Goal: Transaction & Acquisition: Purchase product/service

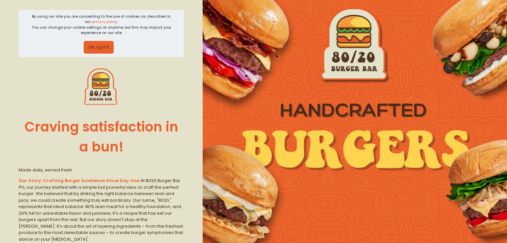
click at [97, 51] on button "Ok, I got it" at bounding box center [99, 47] width 30 height 13
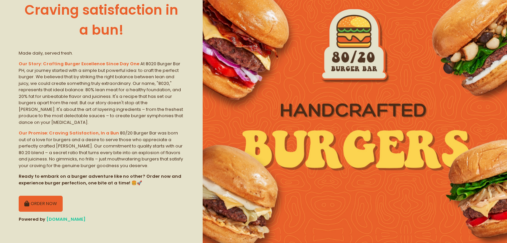
scroll to position [68, 0]
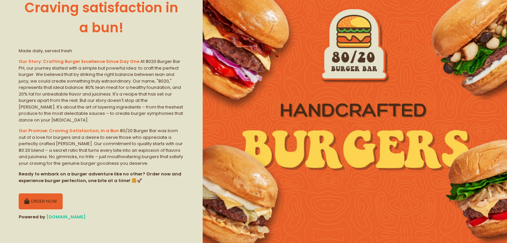
click at [47, 201] on button "ORDER NOW" at bounding box center [41, 202] width 44 height 16
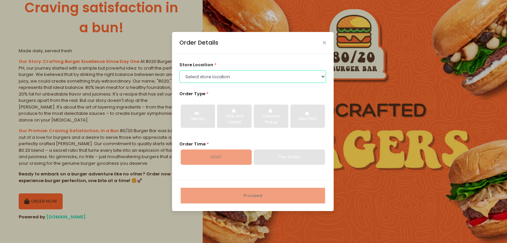
click at [231, 71] on select "Select store location 8020 Burger Bar PH - PASIG 8020 Burger Bar PH - [GEOGRAPH…" at bounding box center [252, 76] width 147 height 13
select select "64e75096882ae7c4b2ff56a5"
click at [179, 70] on select "Select store location 8020 Burger Bar PH - PASIG 8020 Burger Bar PH - [GEOGRAPH…" at bounding box center [252, 76] width 147 height 13
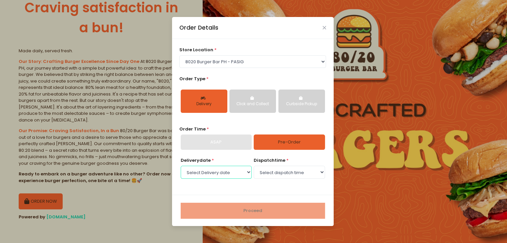
click at [209, 176] on select "Select Delivery date [DATE] [DATE] [DATE] [DATE] [DATE] [DATE] [DATE] [DATE] [D…" at bounding box center [216, 172] width 71 height 13
select select "[DATE]"
click at [181, 166] on select "Select Delivery date [DATE] [DATE] [DATE] [DATE] [DATE] [DATE] [DATE] [DATE] [D…" at bounding box center [216, 172] width 71 height 13
click at [285, 173] on select "Select dispatch time 11:00 AM - 11:30 AM 11:30 AM - 12:00 PM 12:00 PM - 12:30 P…" at bounding box center [289, 172] width 71 height 13
select select "14:00"
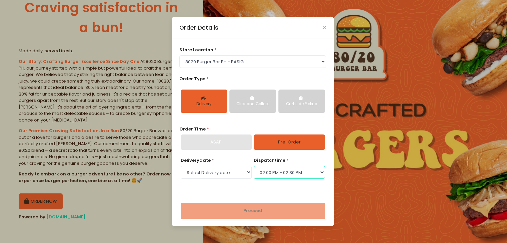
click at [254, 166] on select "Select dispatch time 11:00 AM - 11:30 AM 11:30 AM - 12:00 PM 12:00 PM - 12:30 P…" at bounding box center [289, 172] width 71 height 13
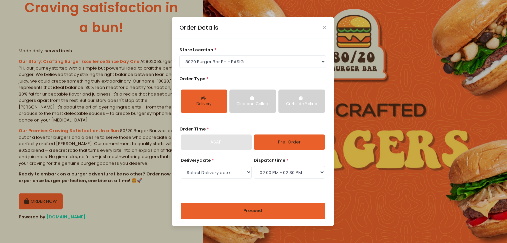
click at [285, 209] on button "Proceed" at bounding box center [253, 211] width 144 height 16
